Goal: Book appointment/travel/reservation

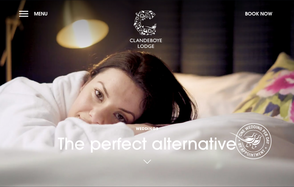
click at [42, 11] on span "Menu" at bounding box center [41, 14] width 14 height 6
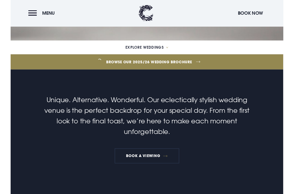
scroll to position [166, 0]
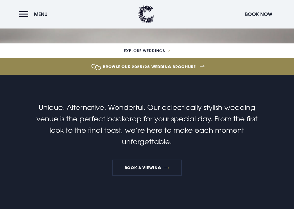
click at [193, 66] on link "Browse our 2025/26 wedding brochure" at bounding box center [149, 67] width 680 height 20
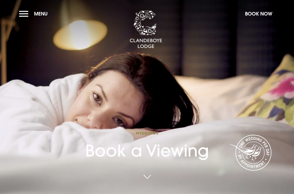
checkbox input "true"
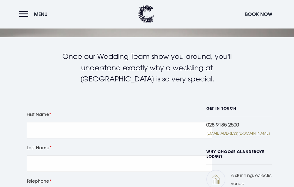
scroll to position [150, 0]
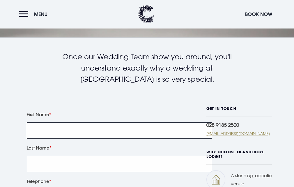
click at [170, 133] on input "First Name" at bounding box center [119, 131] width 185 height 16
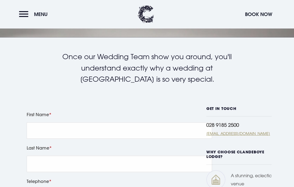
type input "phoebecsmyth@gmail.com"
type input "Smyth"
type input "Phoebe"
type input "07309653003"
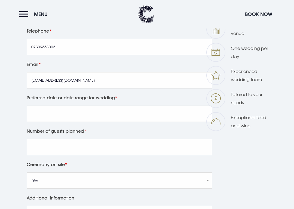
scroll to position [330, 0]
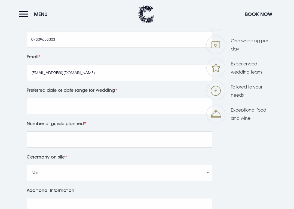
click at [186, 109] on input "Preferred date or date range for wedding" at bounding box center [119, 106] width 185 height 16
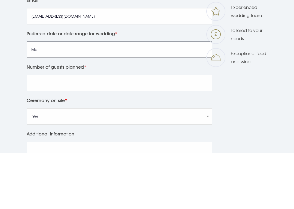
type input "M"
type input "S"
type input "Mon-Wed in April 2027, maybe 27th if available."
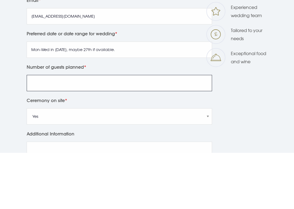
click at [38, 132] on input "Number of guests planned" at bounding box center [119, 140] width 185 height 16
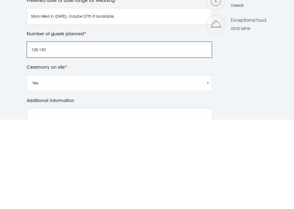
type input "125-130"
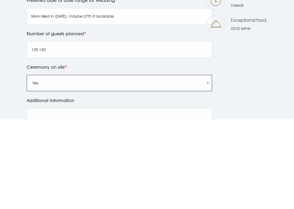
click at [32, 165] on select "Yes No" at bounding box center [119, 173] width 185 height 16
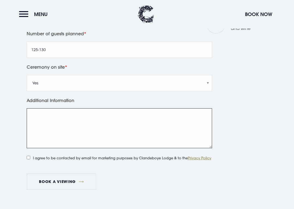
click at [31, 117] on textarea "Additional Information" at bounding box center [119, 128] width 185 height 40
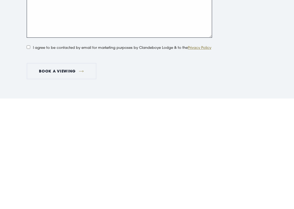
scroll to position [422, 0]
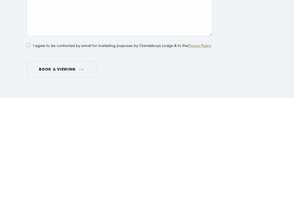
click at [41, 172] on button "Book a viewing" at bounding box center [62, 180] width 70 height 16
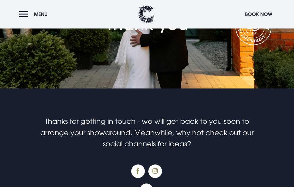
scroll to position [73, 0]
